Goal: Information Seeking & Learning: Understand process/instructions

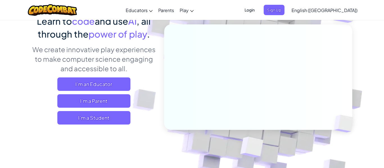
scroll to position [50, 0]
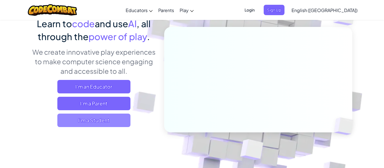
click at [113, 123] on span "I'm a Student" at bounding box center [93, 120] width 73 height 13
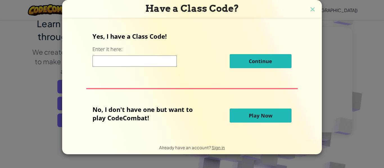
click at [136, 60] on input at bounding box center [134, 61] width 84 height 11
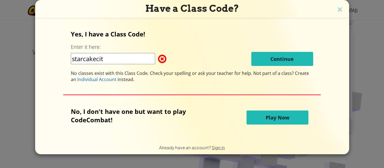
type input "starcakecity"
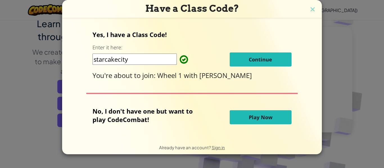
click at [256, 60] on span "Continue" at bounding box center [260, 59] width 23 height 7
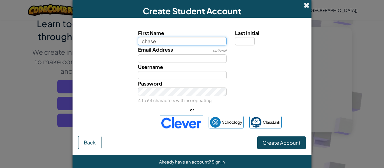
type input "chase"
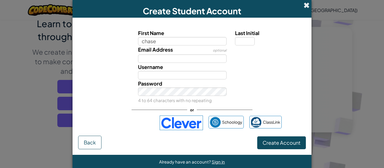
type input "Chase"
click at [308, 4] on span at bounding box center [306, 5] width 6 height 6
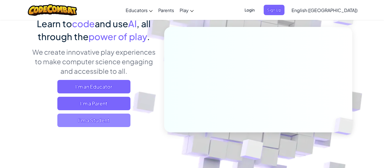
click at [119, 117] on span "I'm a Student" at bounding box center [93, 120] width 73 height 13
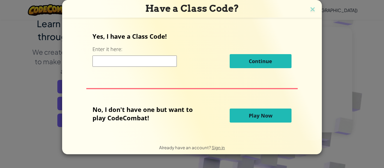
click at [118, 63] on input at bounding box center [134, 61] width 84 height 11
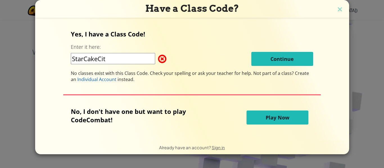
type input "StarCakeCity"
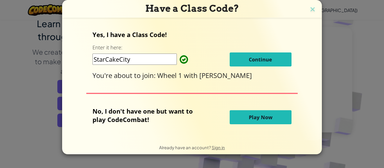
click at [257, 62] on span "Continue" at bounding box center [260, 59] width 23 height 7
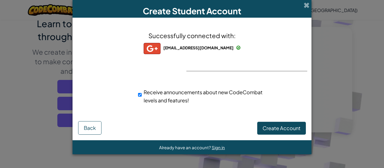
click at [223, 71] on hr at bounding box center [246, 71] width 121 height 0
click at [207, 64] on div "Successfully connected with: cbmoses01@bvsd.org cbmoses01@bvsd.org cbmoses01+gp…" at bounding box center [192, 71] width 225 height 96
click at [202, 62] on div "Successfully connected with: cbmoses01@bvsd.org cbmoses01@bvsd.org cbmoses01+gp…" at bounding box center [192, 71] width 225 height 96
click at [273, 133] on button "Create Account" at bounding box center [281, 128] width 49 height 13
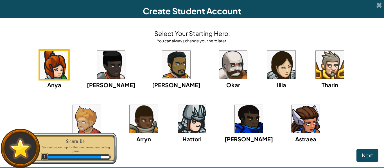
click at [235, 119] on img at bounding box center [249, 119] width 28 height 28
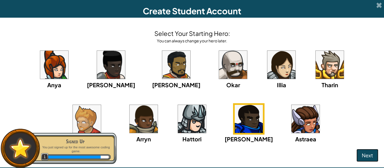
click at [372, 158] on span "Next" at bounding box center [367, 155] width 11 height 6
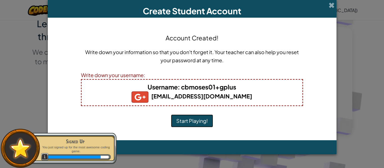
click at [193, 119] on button "Start Playing!" at bounding box center [192, 121] width 42 height 13
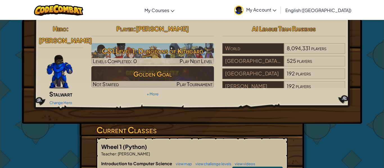
click at [193, 124] on h3 "Current Classes" at bounding box center [191, 130] width 191 height 13
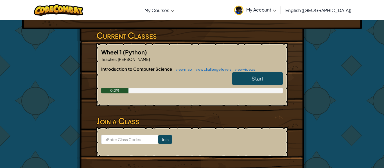
click at [262, 75] on span "Start" at bounding box center [257, 78] width 12 height 6
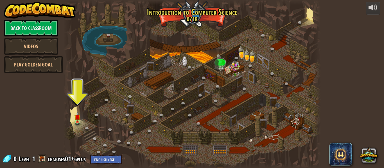
click at [31, 158] on div "Level 1" at bounding box center [26, 159] width 17 height 9
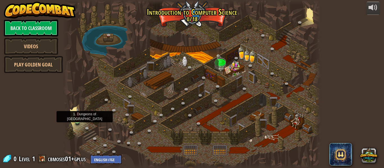
click at [76, 120] on img at bounding box center [77, 114] width 6 height 13
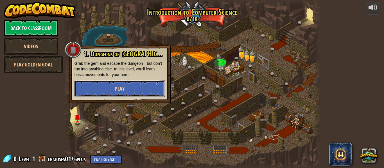
click at [114, 90] on button "Play" at bounding box center [119, 88] width 90 height 17
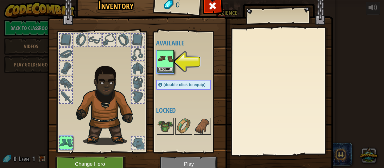
scroll to position [26, 0]
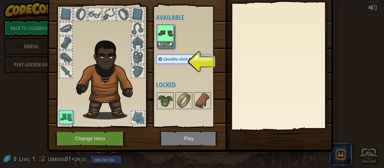
click at [211, 135] on img at bounding box center [190, 50] width 286 height 204
click at [139, 70] on div at bounding box center [137, 71] width 12 height 12
click at [187, 60] on span "(double-click to equip)" at bounding box center [185, 59] width 42 height 4
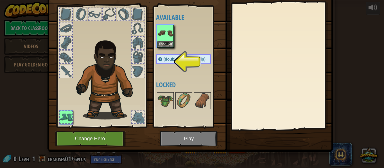
click at [187, 60] on span "(double-click to equip)" at bounding box center [185, 59] width 42 height 4
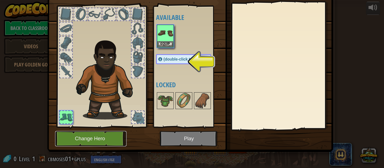
click at [97, 142] on button "Change Hero" at bounding box center [90, 138] width 71 height 15
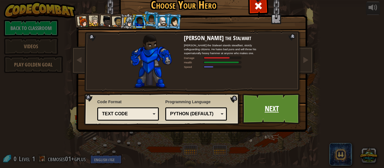
click at [285, 117] on link "Next" at bounding box center [271, 109] width 59 height 31
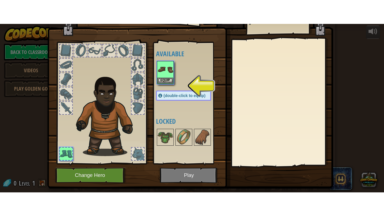
scroll to position [15, 0]
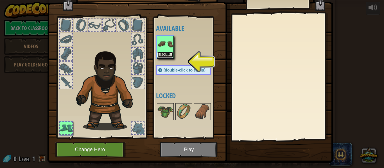
click at [167, 53] on button "Equip" at bounding box center [165, 55] width 16 height 6
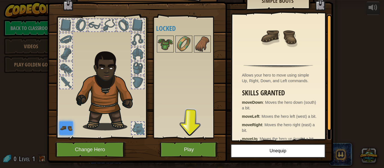
click at [196, 141] on img at bounding box center [190, 61] width 286 height 204
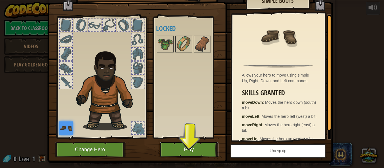
click at [196, 148] on button "Play" at bounding box center [189, 149] width 59 height 15
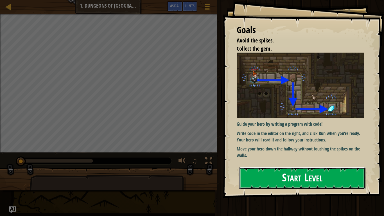
click at [257, 168] on button "Start Level" at bounding box center [302, 178] width 126 height 22
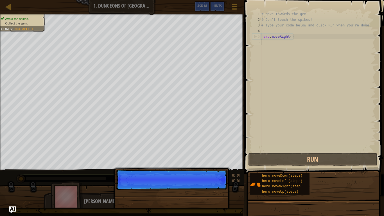
click at [215, 168] on p "Continue" at bounding box center [172, 179] width 112 height 20
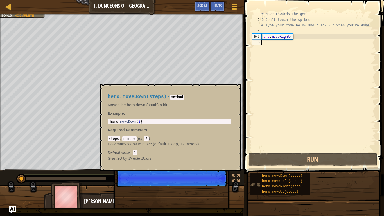
scroll to position [3, 0]
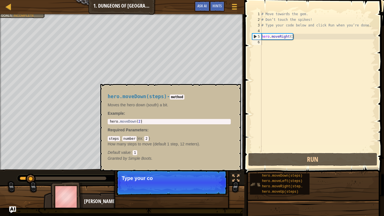
click at [253, 168] on img at bounding box center [255, 184] width 11 height 11
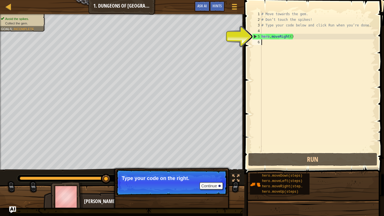
type textarea "m"
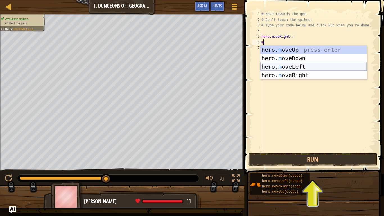
click at [299, 68] on div "hero. m oveUp press enter hero. m oveDown press enter hero. m oveLeft press ent…" at bounding box center [313, 71] width 106 height 51
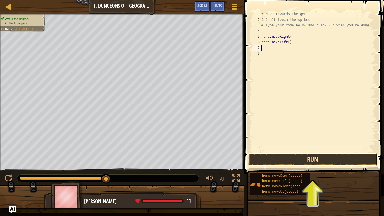
click at [285, 162] on button "Run" at bounding box center [312, 159] width 129 height 13
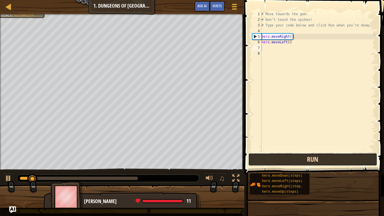
click at [285, 162] on button "Run" at bounding box center [312, 159] width 129 height 13
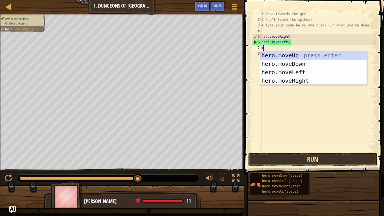
type textarea "mo"
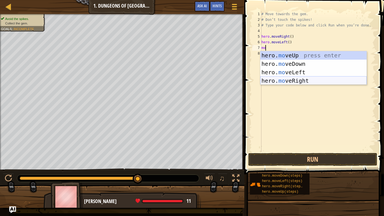
click at [300, 80] on div "hero. mo veUp press enter hero. mo veDown press enter hero. mo veLeft press ent…" at bounding box center [313, 76] width 106 height 51
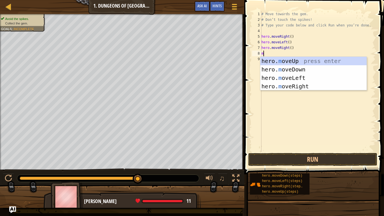
type textarea "mo"
click at [324, 86] on div "hero. mo veUp press enter hero. mo veDown press enter hero. mo veLeft press ent…" at bounding box center [313, 82] width 106 height 51
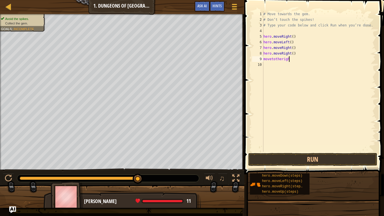
scroll to position [3, 4]
click at [332, 158] on button "Run" at bounding box center [312, 159] width 129 height 13
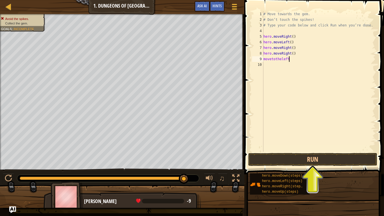
scroll to position [3, 3]
type textarea "movetotheleft"
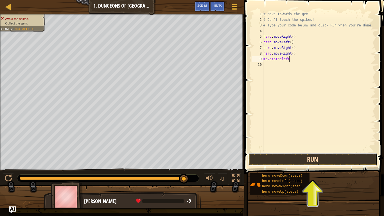
click at [312, 165] on button "Run" at bounding box center [312, 159] width 129 height 13
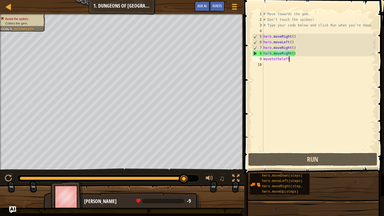
click at [358, 151] on div "# Move towards the gem. # Don’t touch the spikes! # Type your code below and cl…" at bounding box center [318, 87] width 113 height 152
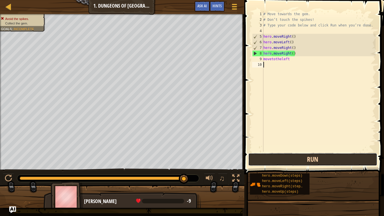
click at [355, 158] on button "Run" at bounding box center [312, 159] width 129 height 13
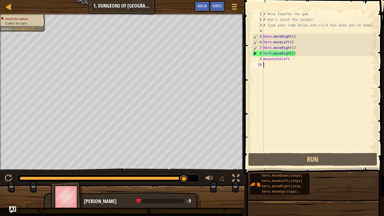
click at [292, 60] on div "# Move towards the gem. # Don’t touch the spikes! # Type your code below and cl…" at bounding box center [318, 87] width 113 height 152
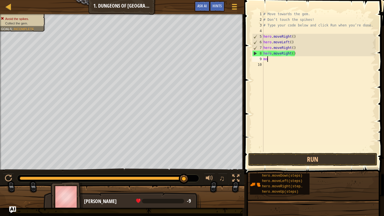
type textarea "m"
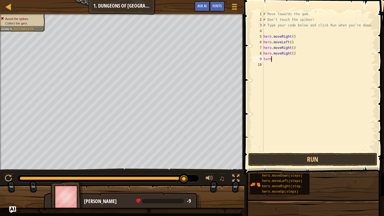
scroll to position [3, 1]
click at [318, 158] on button "Run" at bounding box center [312, 159] width 129 height 13
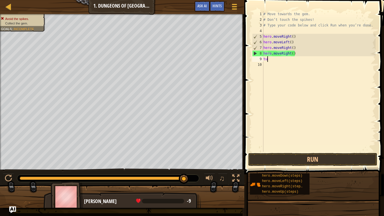
scroll to position [3, 0]
type textarea "t"
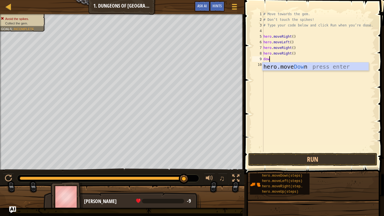
scroll to position [3, 1]
click at [293, 158] on button "Run" at bounding box center [312, 159] width 129 height 13
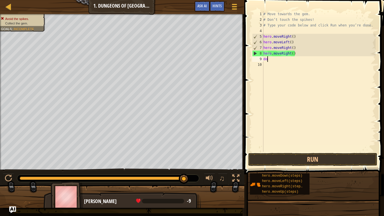
scroll to position [3, 0]
type textarea "d"
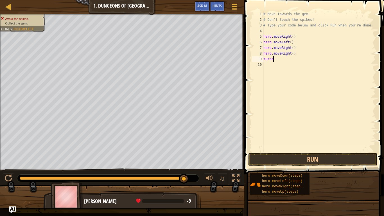
scroll to position [3, 1]
click at [300, 156] on button "Run" at bounding box center [312, 159] width 129 height 13
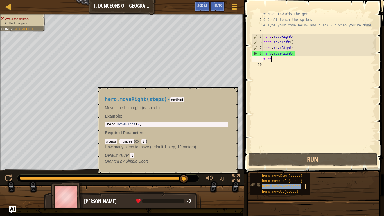
click at [273, 168] on span "hero.moveRight(steps)" at bounding box center [283, 186] width 42 height 4
click at [231, 93] on button "×" at bounding box center [232, 93] width 4 height 8
click at [272, 168] on div "hero.moveRight(steps)" at bounding box center [282, 186] width 45 height 5
click at [190, 97] on h4 "hero.moveRight(steps) - method" at bounding box center [166, 99] width 123 height 5
click at [124, 142] on code "number" at bounding box center [126, 141] width 14 height 5
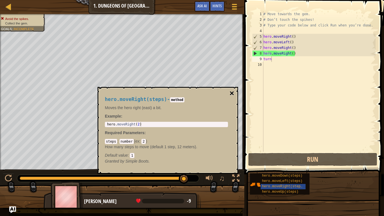
click at [233, 92] on button "×" at bounding box center [232, 93] width 4 height 8
click at [269, 168] on span "hero.moveLeft(steps)" at bounding box center [282, 181] width 40 height 4
click at [279, 168] on span "hero.moveLeft(steps)" at bounding box center [282, 181] width 40 height 4
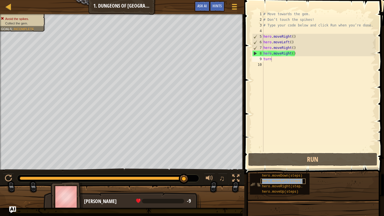
click at [279, 168] on span "hero.moveLeft(steps)" at bounding box center [282, 181] width 40 height 4
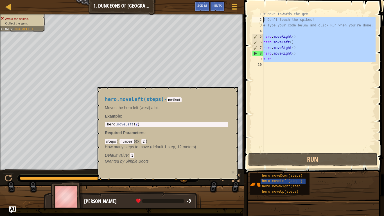
drag, startPoint x: 302, startPoint y: 62, endPoint x: 257, endPoint y: 22, distance: 60.5
click at [257, 22] on div "turn 1 2 3 4 5 6 7 8 9 10 # Move towards the gem. # Don’t touch the spikes! # T…" at bounding box center [313, 81] width 124 height 140
click at [257, 22] on div "3" at bounding box center [257, 25] width 11 height 6
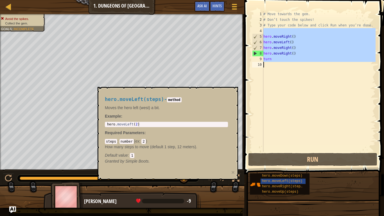
drag, startPoint x: 265, startPoint y: 33, endPoint x: 275, endPoint y: 63, distance: 31.3
click at [275, 63] on div "# Move towards the gem. # Don’t touch the spikes! # Type your code below and cl…" at bounding box center [318, 87] width 113 height 152
type textarea "turn"
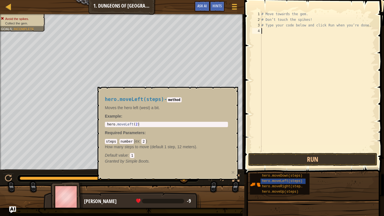
scroll to position [3, 0]
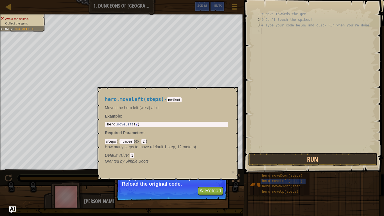
click at [288, 62] on div "# Move towards the gem. # Don’t touch the spikes! # Type your code below and cl…" at bounding box center [317, 87] width 115 height 152
click at [283, 49] on div "# Move towards the gem. # Don’t touch the spikes! # Type your code below and cl…" at bounding box center [317, 87] width 115 height 152
click at [165, 121] on div "hero.moveLeft(steps) - method Moves the hero left (west) a bit. Example : 1 her…" at bounding box center [166, 130] width 131 height 78
click at [233, 168] on button "×" at bounding box center [232, 172] width 3 height 6
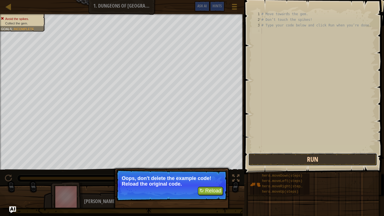
click at [301, 155] on button "Run" at bounding box center [312, 159] width 129 height 13
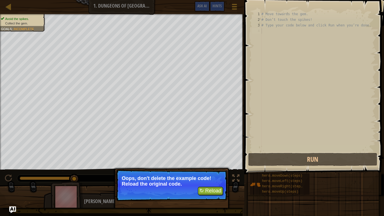
click at [274, 35] on div "# Move towards the gem. # Don’t touch the spikes! # Type your code below and cl…" at bounding box center [317, 87] width 115 height 152
click at [218, 168] on button "↻ Reload" at bounding box center [210, 191] width 25 height 8
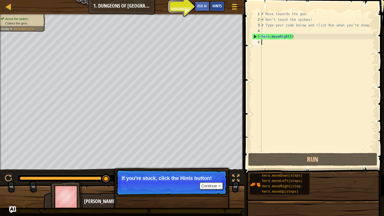
click at [218, 5] on span "Hints" at bounding box center [216, 5] width 9 height 5
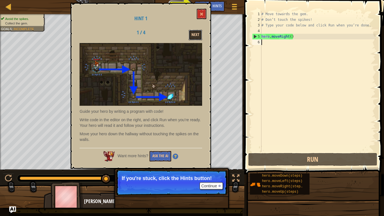
click at [192, 34] on button "Next" at bounding box center [195, 35] width 13 height 10
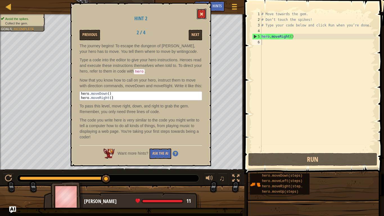
click at [202, 14] on span at bounding box center [201, 14] width 4 height 4
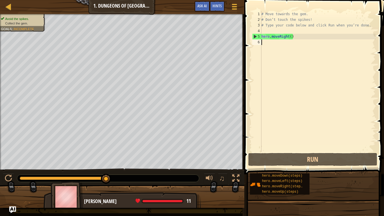
click at [270, 45] on div "# Move towards the gem. # Don’t touch the spikes! # Type your code below and cl…" at bounding box center [317, 87] width 115 height 152
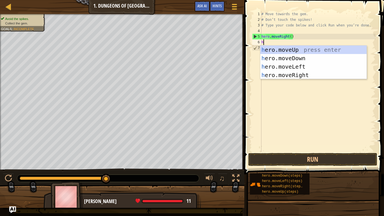
type textarea "he"
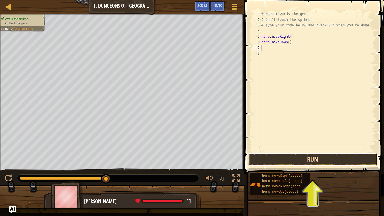
click at [273, 155] on button "Run" at bounding box center [312, 159] width 129 height 13
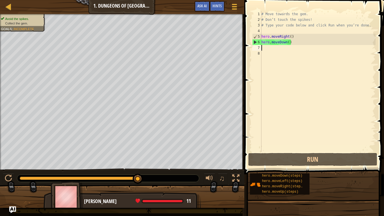
click at [281, 115] on div "# Move towards the gem. # Don’t touch the spikes! # Type your code below and cl…" at bounding box center [317, 87] width 115 height 152
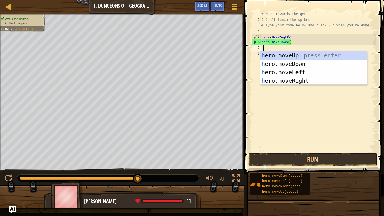
type textarea "her"
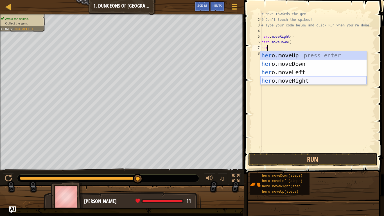
click at [287, 80] on div "her o.moveUp press enter her o.moveDown press enter her o.moveLeft press enter …" at bounding box center [313, 76] width 106 height 51
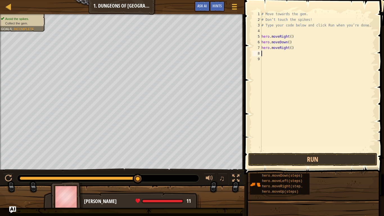
scroll to position [3, 0]
click at [332, 164] on button "Run" at bounding box center [312, 159] width 129 height 13
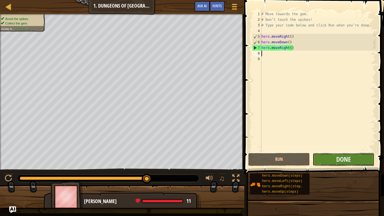
click at [326, 155] on button "Done" at bounding box center [343, 159] width 62 height 13
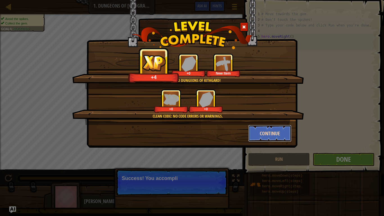
click at [269, 131] on button "Continue" at bounding box center [270, 133] width 44 height 17
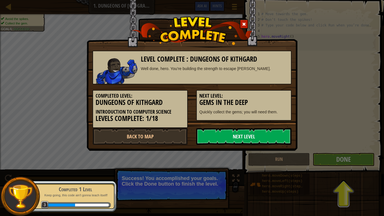
click at [269, 134] on link "Next Level" at bounding box center [243, 136] width 95 height 17
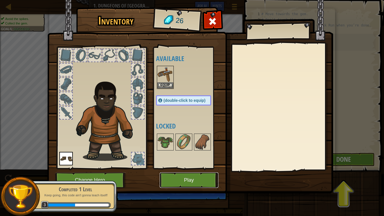
click at [203, 168] on button "Play" at bounding box center [189, 179] width 59 height 15
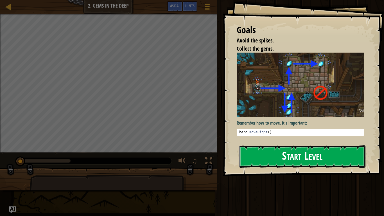
click at [290, 162] on button "Start Level" at bounding box center [302, 156] width 126 height 22
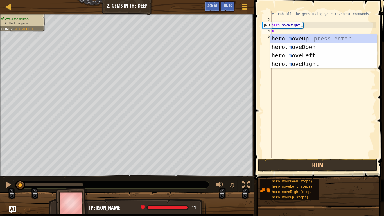
scroll to position [3, 0]
type textarea "move"
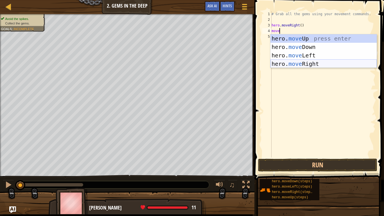
click at [293, 59] on div "hero. move Up press enter hero. move Down press enter hero. move Left press ent…" at bounding box center [323, 59] width 106 height 51
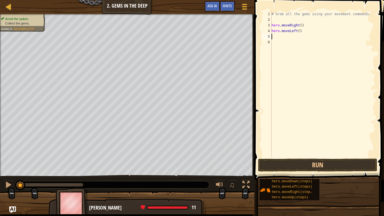
scroll to position [3, 0]
click at [293, 168] on button "Run" at bounding box center [317, 164] width 119 height 13
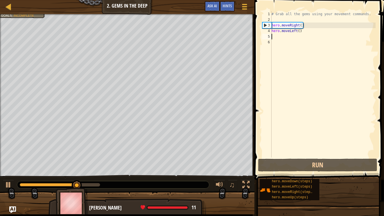
click at [290, 25] on div "# Grab all the gems using your movement commands. hero . moveRight ( ) hero . m…" at bounding box center [322, 89] width 105 height 157
click at [292, 32] on div "# Grab all the gems using your movement commands. hero . moveRight ( ) hero . m…" at bounding box center [322, 89] width 105 height 157
click at [278, 27] on div "# Grab all the gems using your movement commands. hero . moveRight ( ) hero . m…" at bounding box center [322, 89] width 105 height 157
type textarea "hero.moveRight()"
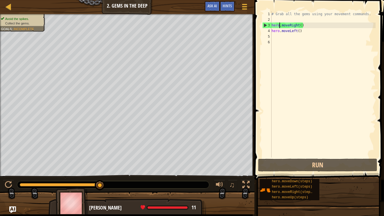
click at [276, 36] on div "# Grab all the gems using your movement commands. hero . moveRight ( ) hero . m…" at bounding box center [322, 89] width 105 height 157
type textarea "m"
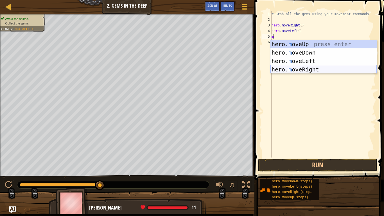
click at [321, 68] on div "hero. m oveUp press enter hero. m oveDown press enter hero. m oveLeft press ent…" at bounding box center [323, 65] width 106 height 51
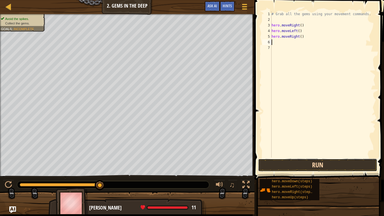
click at [322, 165] on button "Run" at bounding box center [317, 164] width 119 height 13
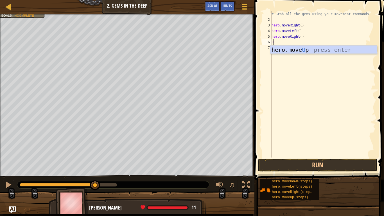
type textarea "up"
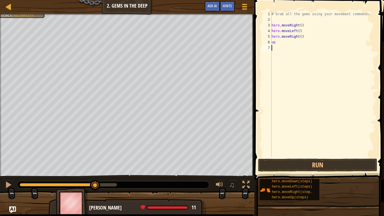
click at [315, 54] on div "# Grab all the gems using your movement commands. hero . moveRight ( ) hero . m…" at bounding box center [322, 89] width 105 height 157
click at [335, 167] on button "Run" at bounding box center [317, 164] width 119 height 13
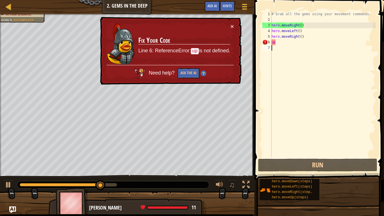
click at [235, 24] on div "× Fix Your Code Line 6: ReferenceError: up is not defined. Need help? Ask the AI" at bounding box center [170, 51] width 142 height 68
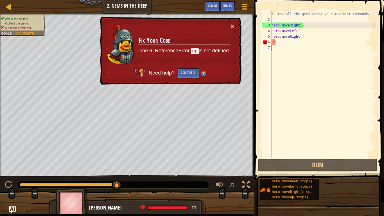
click at [233, 27] on button "×" at bounding box center [231, 26] width 3 height 6
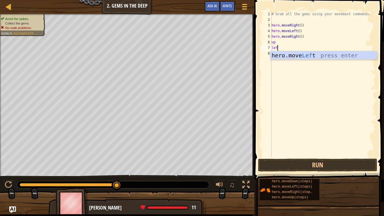
type textarea "left"
click at [316, 56] on div "hero.move Left press enter" at bounding box center [323, 63] width 106 height 25
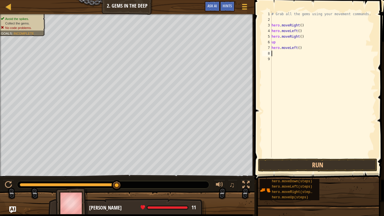
scroll to position [3, 0]
click at [322, 164] on button "Run" at bounding box center [317, 164] width 119 height 13
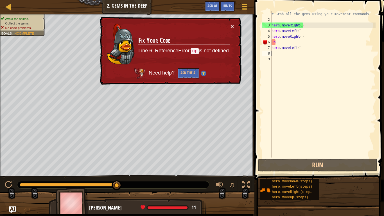
click at [232, 25] on button "×" at bounding box center [231, 26] width 3 height 6
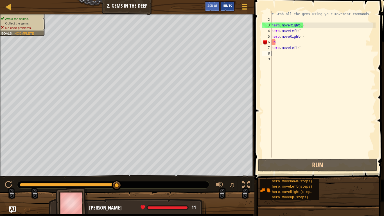
click at [226, 8] on span "Hints" at bounding box center [227, 5] width 9 height 5
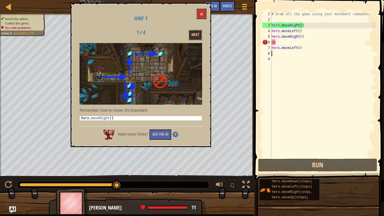
click at [198, 33] on button "Next" at bounding box center [195, 35] width 13 height 10
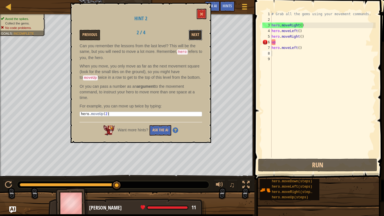
click at [198, 33] on button "Next" at bounding box center [195, 35] width 13 height 10
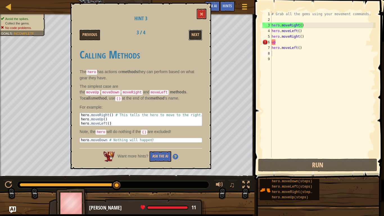
click at [198, 33] on button "Next" at bounding box center [195, 35] width 13 height 10
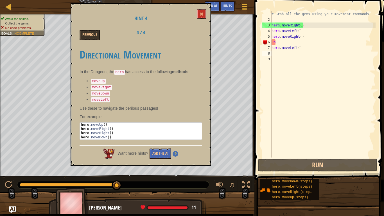
click at [198, 33] on div "Previous 4 / 4" at bounding box center [140, 35] width 131 height 10
click at [203, 12] on button at bounding box center [202, 14] width 10 height 10
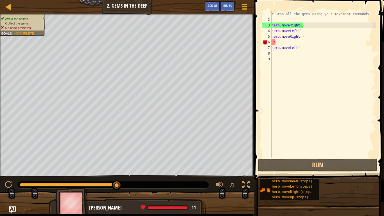
click at [291, 62] on div "# Grab all the gems using your movement commands. hero . moveRight ( ) hero . m…" at bounding box center [322, 89] width 105 height 157
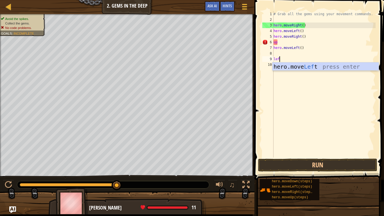
scroll to position [3, 1]
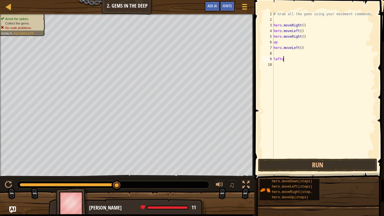
type textarea "leftup"
click at [276, 168] on button "Run" at bounding box center [317, 164] width 119 height 13
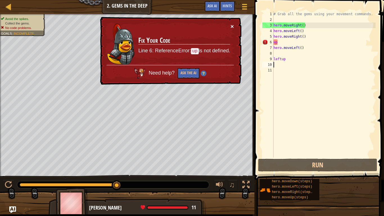
click at [231, 25] on button "×" at bounding box center [231, 26] width 3 height 6
click at [231, 24] on button "×" at bounding box center [231, 26] width 3 height 6
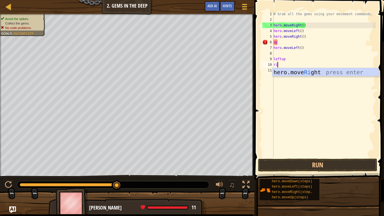
scroll to position [3, 1]
type textarea "right"
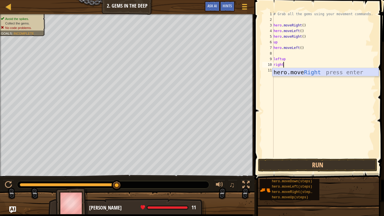
click at [323, 72] on div "hero.move Right press enter" at bounding box center [325, 80] width 106 height 25
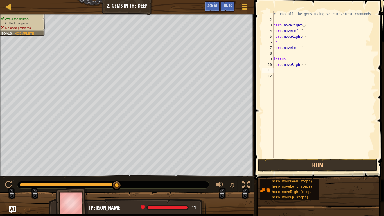
scroll to position [3, 0]
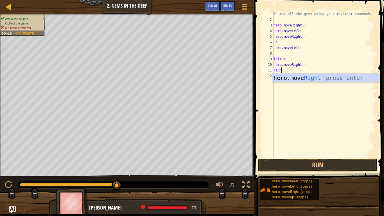
type textarea "right"
click at [289, 82] on div "# Grab all the gems using your movement commands. hero . moveRight ( ) hero . m…" at bounding box center [323, 89] width 103 height 157
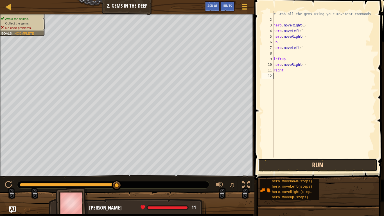
click at [330, 159] on button "Run" at bounding box center [317, 164] width 119 height 13
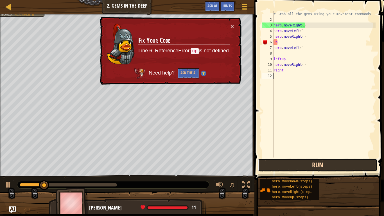
click at [330, 159] on button "Run" at bounding box center [317, 164] width 119 height 13
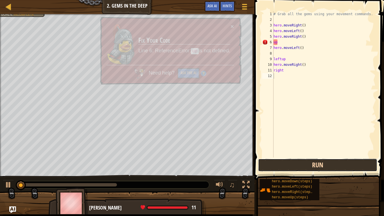
click at [330, 159] on button "Run" at bounding box center [317, 164] width 119 height 13
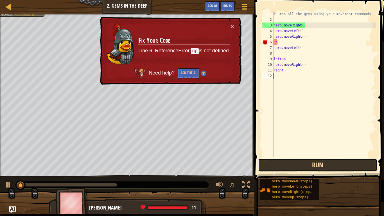
click at [330, 159] on button "Run" at bounding box center [317, 164] width 119 height 13
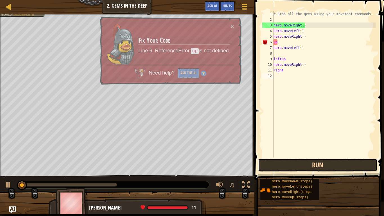
click at [330, 159] on button "Run" at bounding box center [317, 164] width 119 height 13
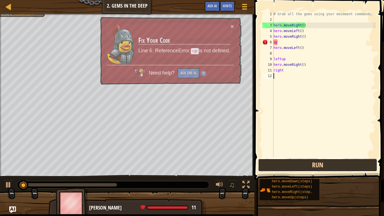
click at [330, 159] on button "Run" at bounding box center [317, 164] width 119 height 13
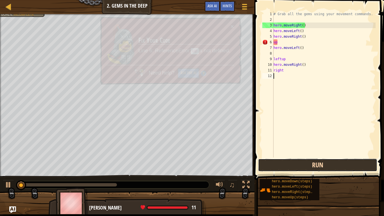
click at [330, 159] on button "Run" at bounding box center [317, 164] width 119 height 13
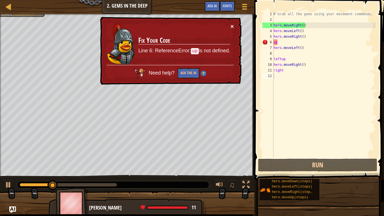
click at [233, 24] on button "×" at bounding box center [233, 27] width 4 height 6
click at [233, 28] on button "×" at bounding box center [233, 27] width 4 height 6
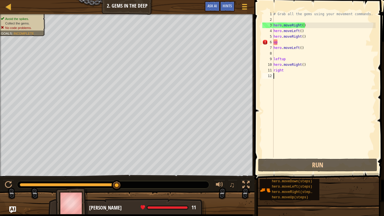
click at [304, 109] on div "# Grab all the gems using your movement commands. hero . moveRight ( ) hero . m…" at bounding box center [323, 89] width 103 height 157
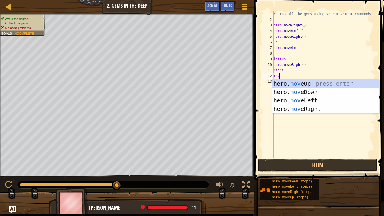
scroll to position [3, 1]
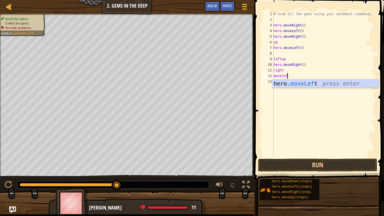
type textarea "moveleft"
click at [319, 86] on div "hero. moveLeft press enter" at bounding box center [325, 91] width 106 height 25
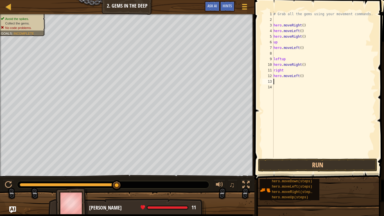
scroll to position [3, 0]
click at [317, 165] on button "Run" at bounding box center [317, 164] width 119 height 13
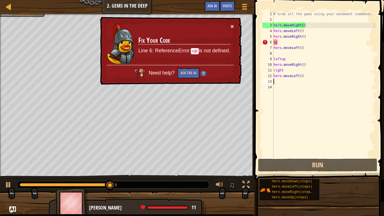
click at [232, 26] on button "×" at bounding box center [231, 26] width 3 height 6
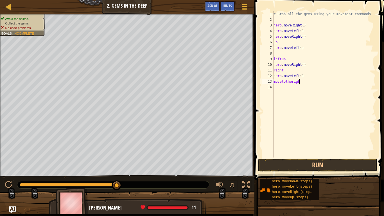
scroll to position [3, 4]
type textarea "movetotheright"
click at [310, 164] on button "Run" at bounding box center [317, 164] width 119 height 13
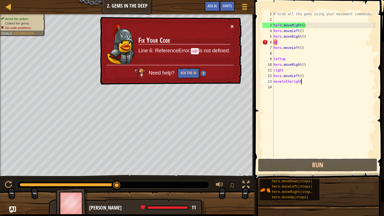
click at [232, 26] on button "×" at bounding box center [231, 26] width 3 height 6
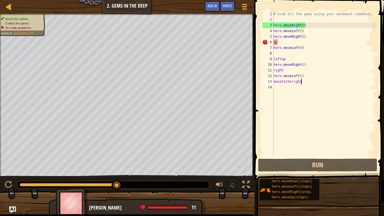
click at [296, 127] on div "# Grab all the gems using your movement commands. hero . moveRight ( ) hero . m…" at bounding box center [323, 89] width 103 height 157
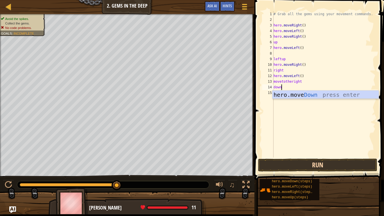
scroll to position [3, 1]
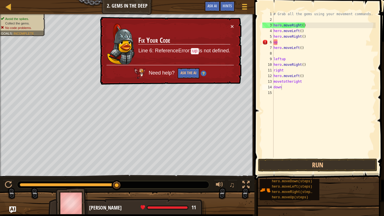
click at [232, 22] on div "× Fix Your Code Line 6: ReferenceError: up is not defined. Need help? Ask the AI" at bounding box center [170, 51] width 142 height 68
click at [233, 24] on button "×" at bounding box center [231, 26] width 3 height 6
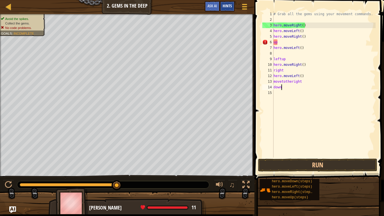
click at [226, 8] on span "Hints" at bounding box center [227, 5] width 9 height 5
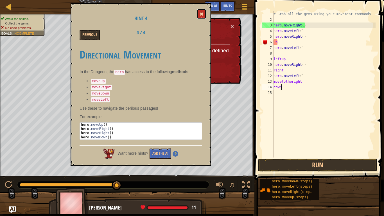
click at [202, 11] on button at bounding box center [202, 14] width 10 height 10
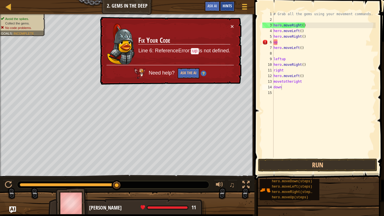
click at [223, 6] on span "Hints" at bounding box center [227, 5] width 9 height 5
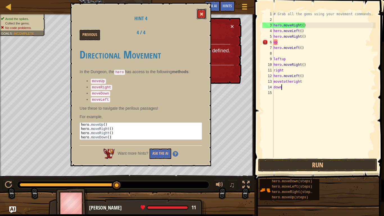
click at [206, 13] on button at bounding box center [202, 14] width 10 height 10
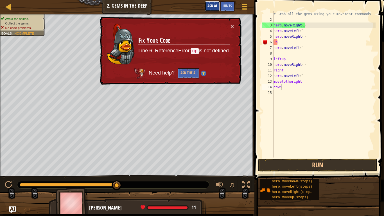
click at [214, 1] on button "Ask AI" at bounding box center [212, 6] width 15 height 10
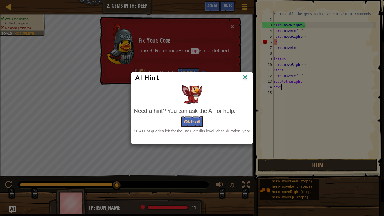
click at [248, 78] on img at bounding box center [244, 77] width 7 height 8
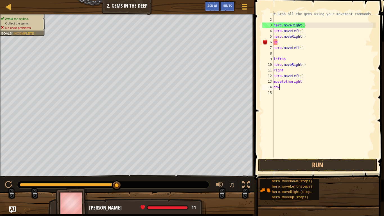
scroll to position [3, 0]
type textarea "d"
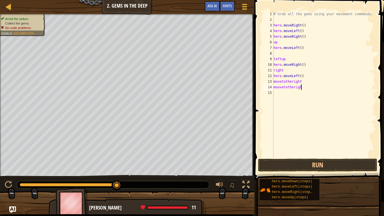
scroll to position [3, 4]
type textarea "moovetotheright"
click at [308, 168] on button "Run" at bounding box center [317, 164] width 119 height 13
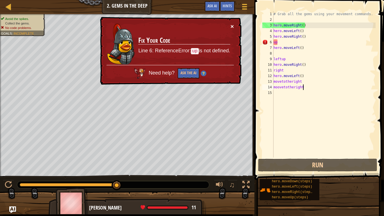
click at [232, 24] on button "×" at bounding box center [231, 26] width 3 height 6
